Goal: Use online tool/utility: Utilize a website feature to perform a specific function

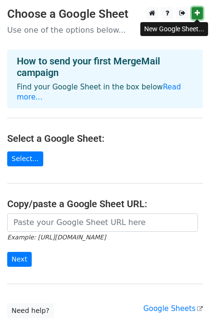
click at [194, 15] on link at bounding box center [197, 13] width 11 height 12
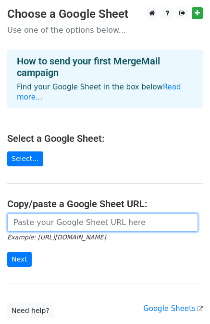
click at [51, 215] on input "url" at bounding box center [102, 222] width 191 height 18
paste input "[URL][DOMAIN_NAME]"
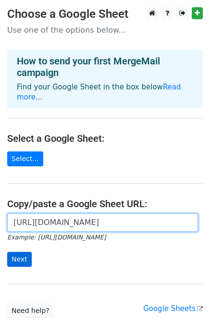
type input "https://docs.google.com/spreadsheets/d/1lkTeO1IeJN69v4K6TqvpsrkblWz6LHLMZSoufo5…"
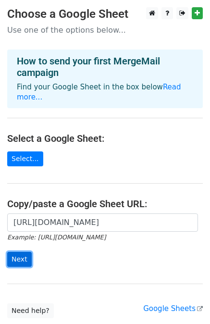
scroll to position [0, 0]
click at [21, 252] on input "Next" at bounding box center [19, 259] width 24 height 15
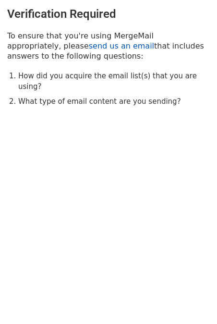
click at [89, 48] on link "send us an email" at bounding box center [121, 45] width 65 height 9
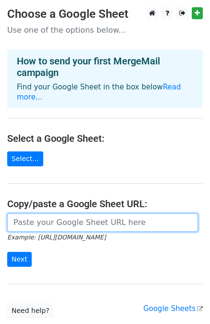
click at [48, 213] on input "url" at bounding box center [102, 222] width 191 height 18
type input "[URL][DOMAIN_NAME]"
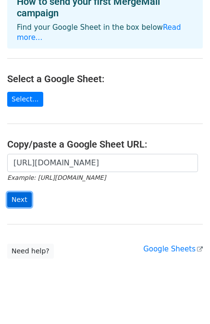
click at [17, 192] on input "Next" at bounding box center [19, 199] width 24 height 15
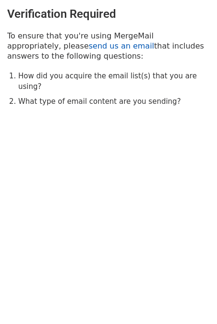
click at [89, 50] on link "send us an email" at bounding box center [121, 45] width 65 height 9
click at [89, 48] on link "send us an email" at bounding box center [121, 45] width 65 height 9
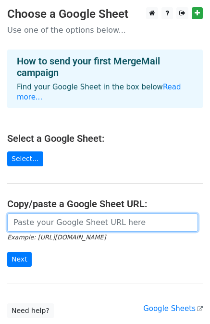
click at [35, 213] on input "url" at bounding box center [102, 222] width 191 height 18
paste input "[URL][DOMAIN_NAME]"
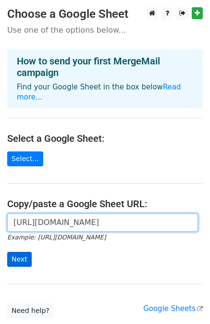
type input "[URL][DOMAIN_NAME]"
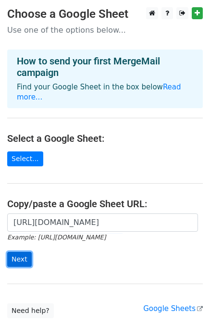
scroll to position [0, 0]
click at [25, 252] on input "Next" at bounding box center [19, 259] width 24 height 15
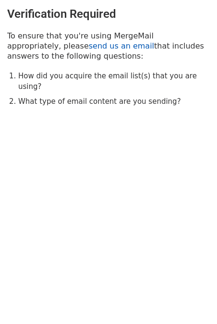
click at [89, 47] on link "send us an email" at bounding box center [121, 45] width 65 height 9
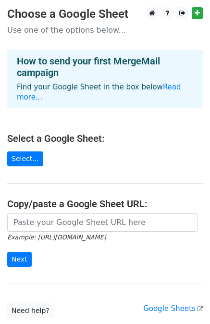
scroll to position [60, 0]
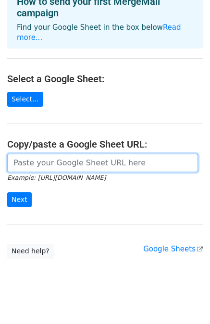
click at [24, 156] on input "url" at bounding box center [102, 163] width 191 height 18
paste input "[URL][DOMAIN_NAME]"
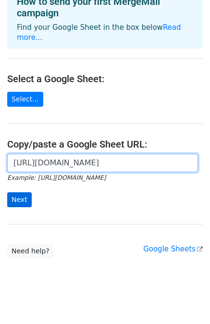
type input "https://docs.google.com/spreadsheets/d/1lkTeO1IeJN69v4K6TqvpsrkblWz6LHLMZSoufo5…"
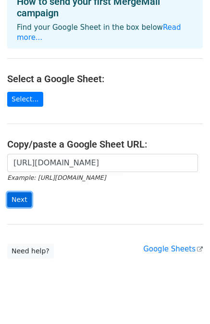
scroll to position [0, 0]
click at [23, 192] on input "Next" at bounding box center [19, 199] width 24 height 15
